Goal: Use online tool/utility: Utilize a website feature to perform a specific function

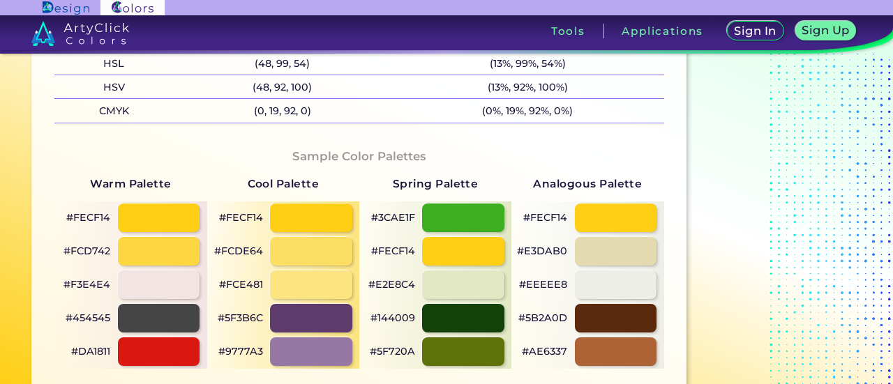
scroll to position [558, 0]
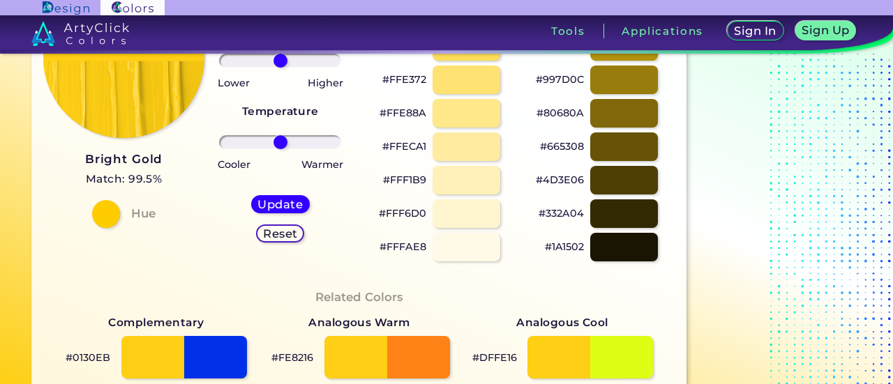
scroll to position [70, 0]
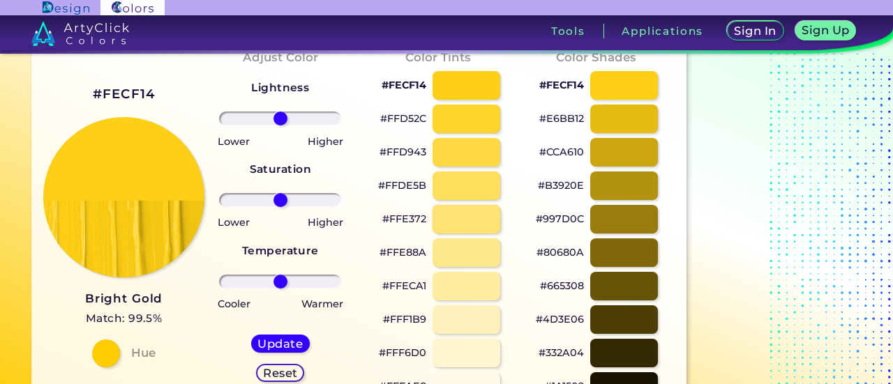
click at [476, 223] on div at bounding box center [466, 219] width 68 height 29
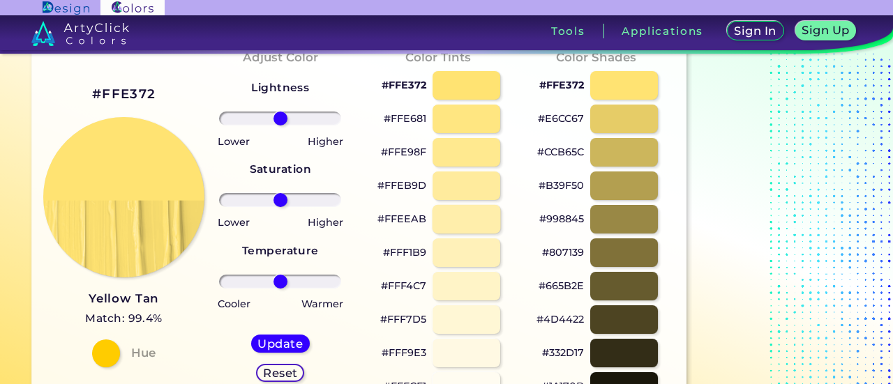
click at [476, 223] on div at bounding box center [466, 219] width 68 height 29
type input "#ffeeab"
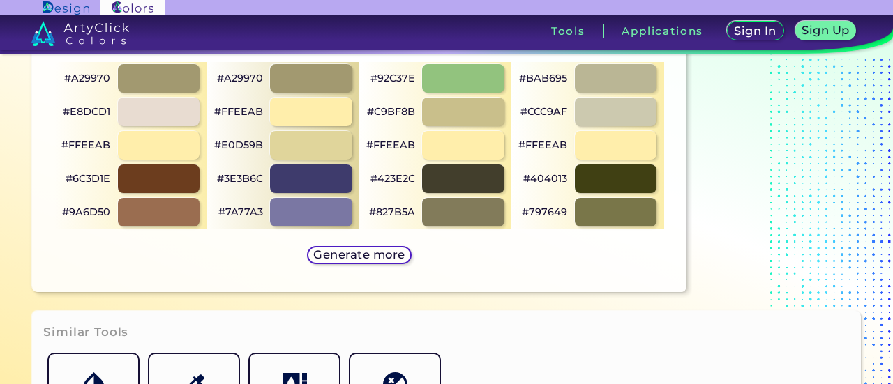
scroll to position [558, 0]
